Goal: Information Seeking & Learning: Check status

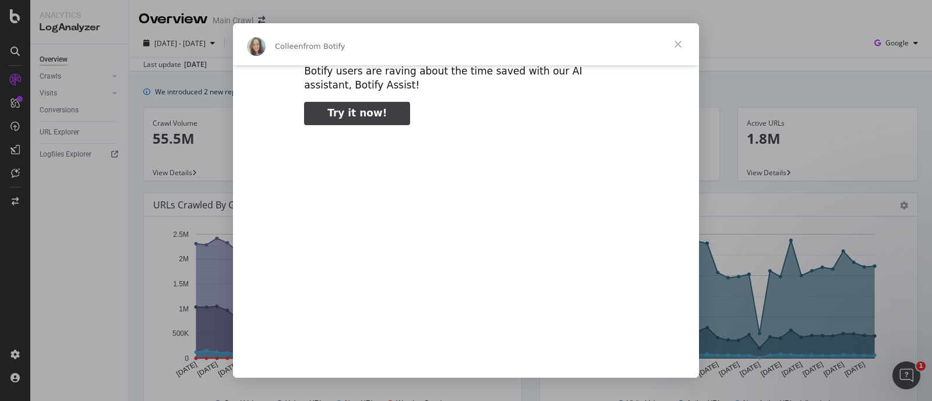
scroll to position [58, 0]
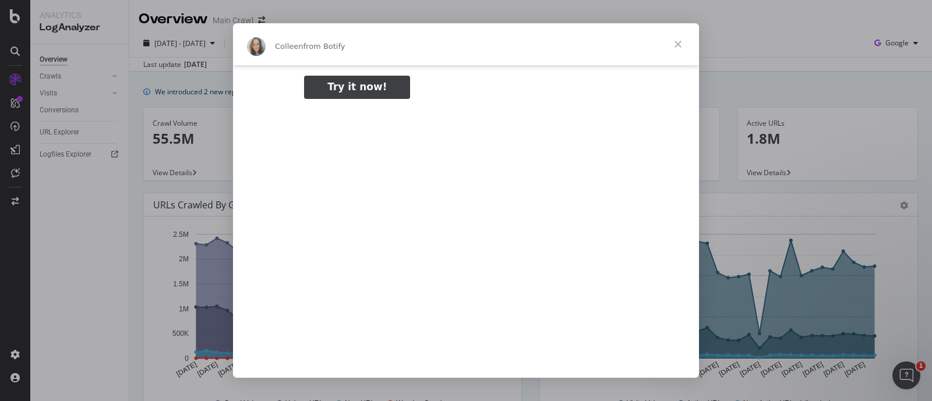
type input "1889688"
click at [678, 42] on span "Close" at bounding box center [678, 44] width 42 height 42
